Goal: Task Accomplishment & Management: Manage account settings

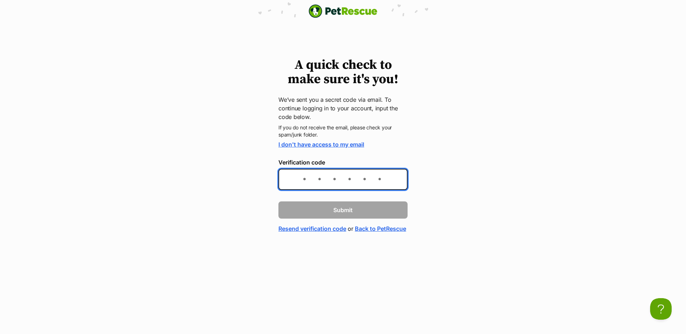
paste input "fd8b37"
type input "fd8b37"
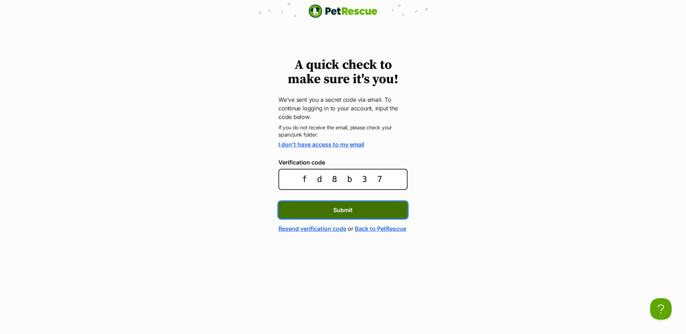
click at [335, 209] on span "Submit" at bounding box center [342, 210] width 19 height 9
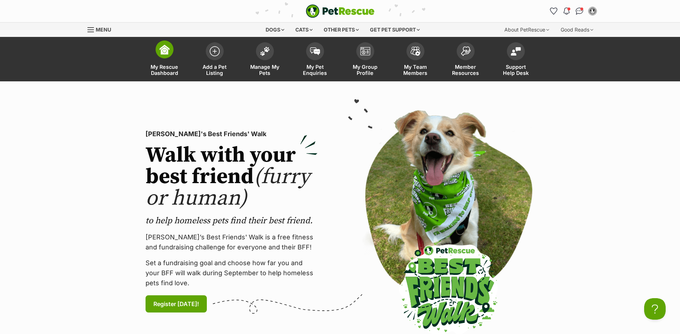
click at [164, 44] on span at bounding box center [165, 50] width 18 height 18
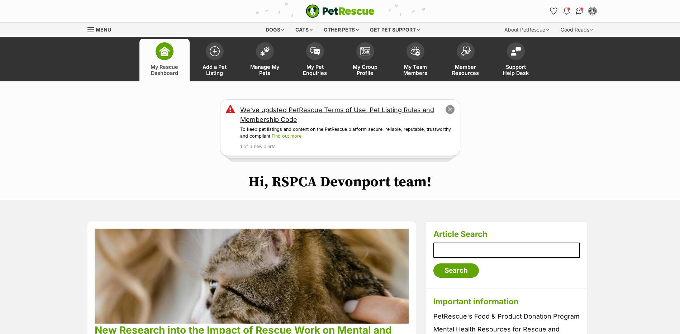
click at [449, 109] on button "close" at bounding box center [450, 110] width 10 height 10
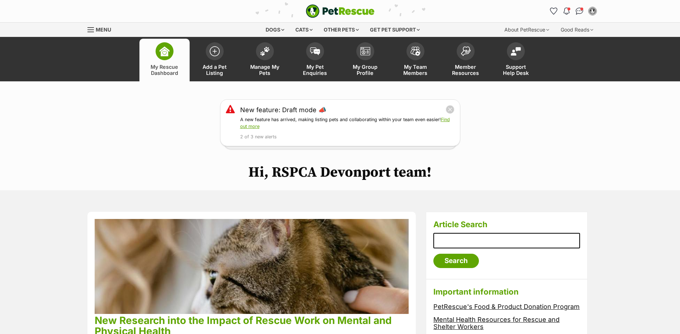
click at [449, 109] on button "close" at bounding box center [450, 109] width 9 height 9
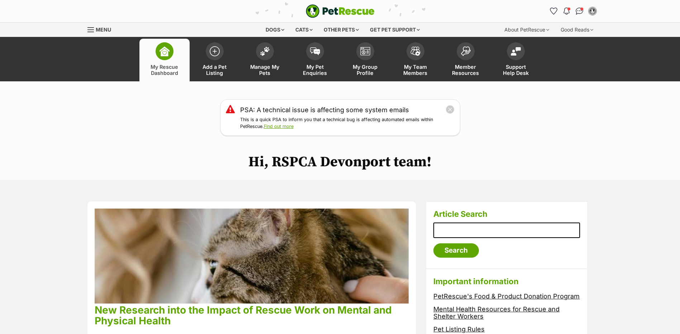
click at [449, 109] on button "close" at bounding box center [450, 109] width 9 height 9
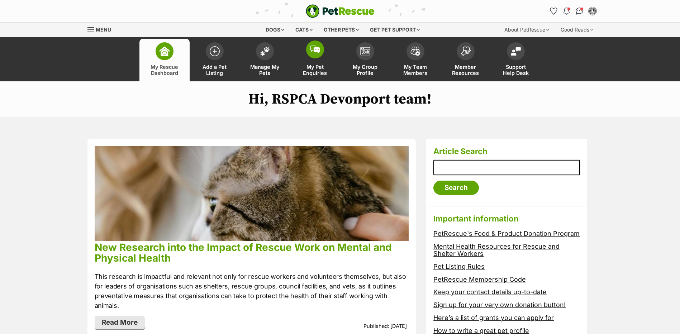
click at [321, 55] on span at bounding box center [315, 50] width 18 height 18
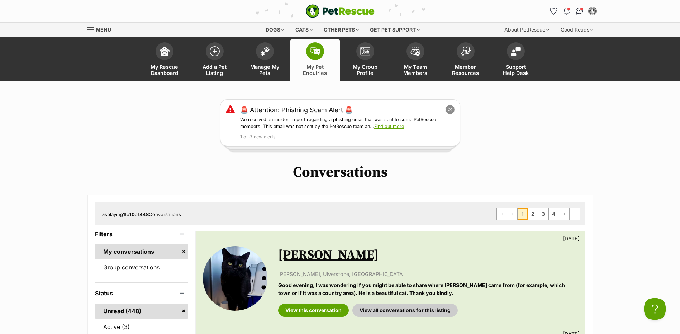
click at [450, 108] on button "close" at bounding box center [450, 110] width 10 height 10
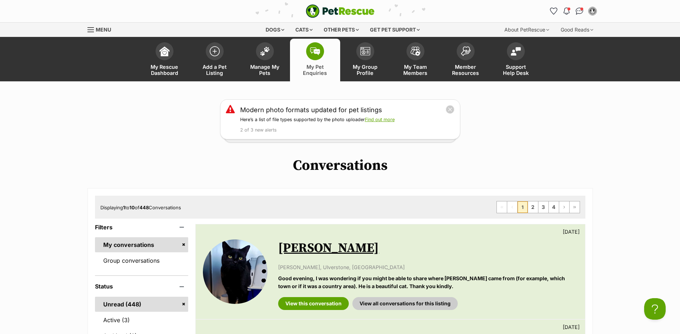
click at [450, 108] on button "close" at bounding box center [450, 109] width 9 height 9
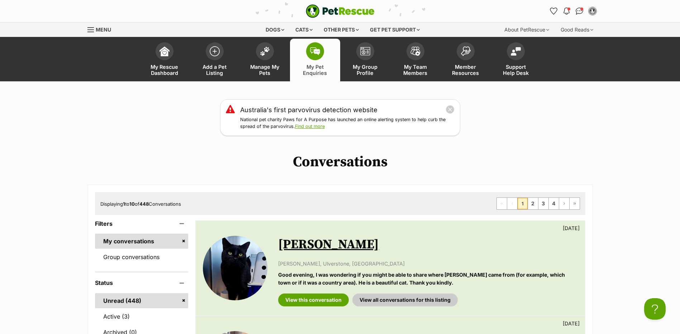
click at [450, 108] on button "close" at bounding box center [450, 109] width 9 height 9
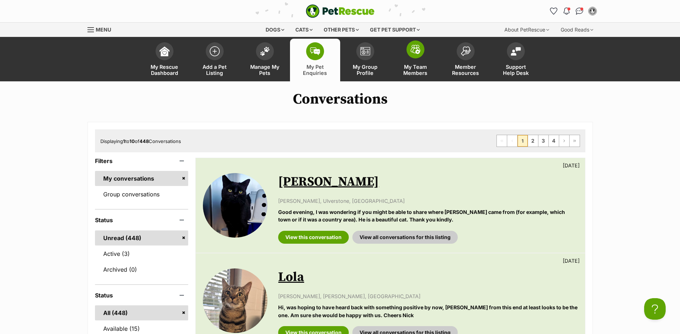
click at [412, 49] on img at bounding box center [416, 49] width 10 height 9
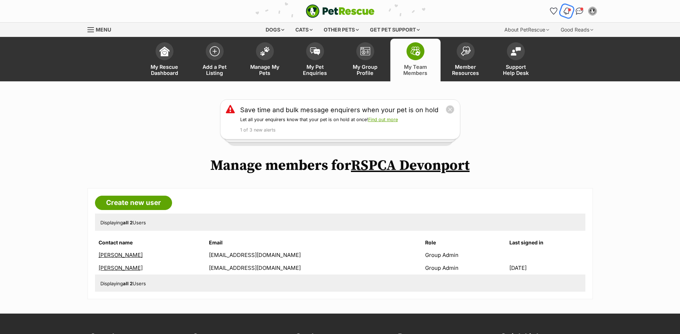
click at [568, 11] on img "Notifications" at bounding box center [567, 11] width 8 height 9
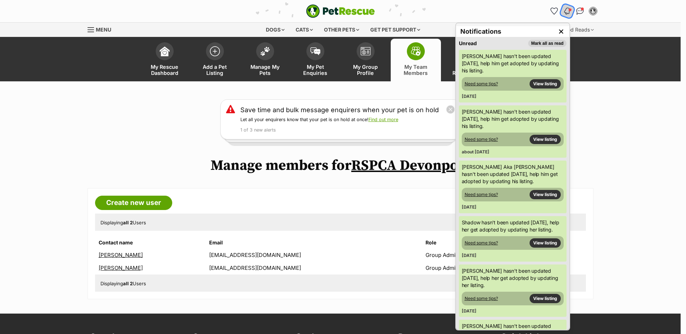
click at [568, 11] on img "Notifications" at bounding box center [567, 11] width 8 height 9
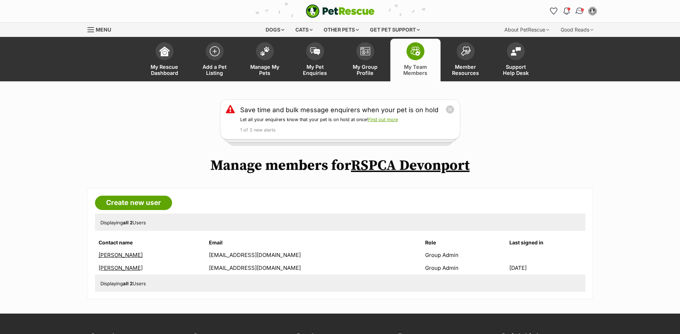
click at [582, 10] on span "Conversations" at bounding box center [583, 10] width 4 height 4
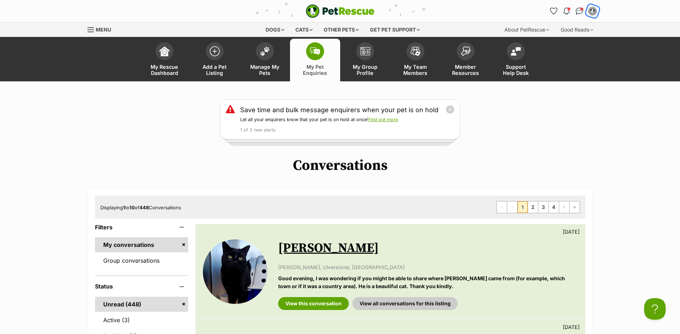
click at [593, 13] on img "My account" at bounding box center [592, 10] width 9 height 9
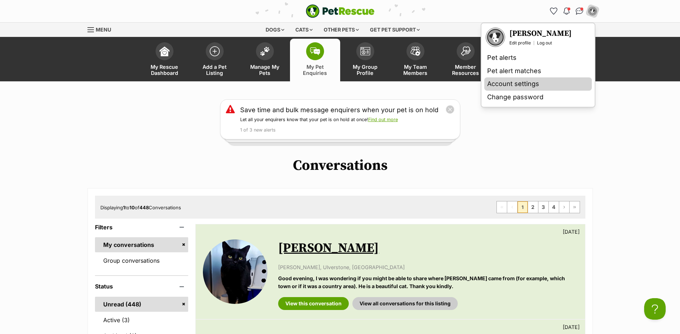
click at [544, 84] on link "Account settings" at bounding box center [539, 83] width 108 height 13
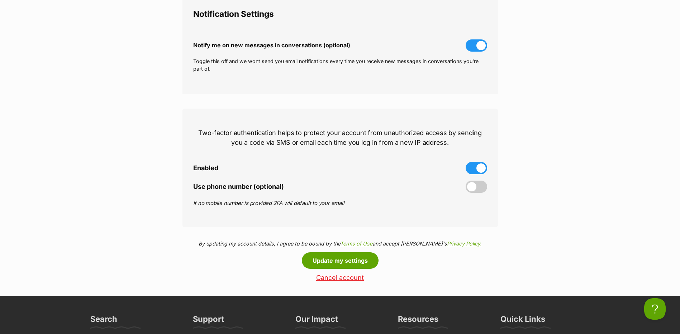
scroll to position [287, 0]
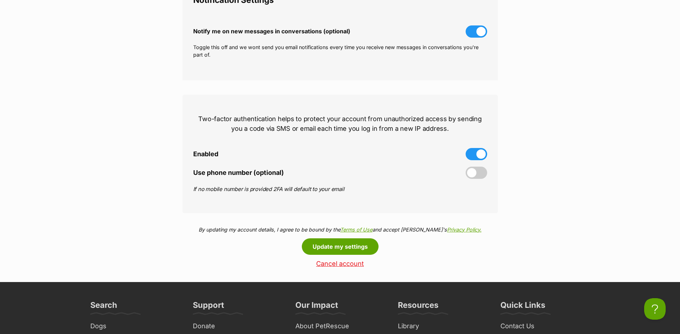
drag, startPoint x: 342, startPoint y: 265, endPoint x: 376, endPoint y: 21, distance: 246.3
click at [342, 265] on link "Cancel account" at bounding box center [341, 264] width 316 height 8
